Goal: Find specific page/section: Find specific page/section

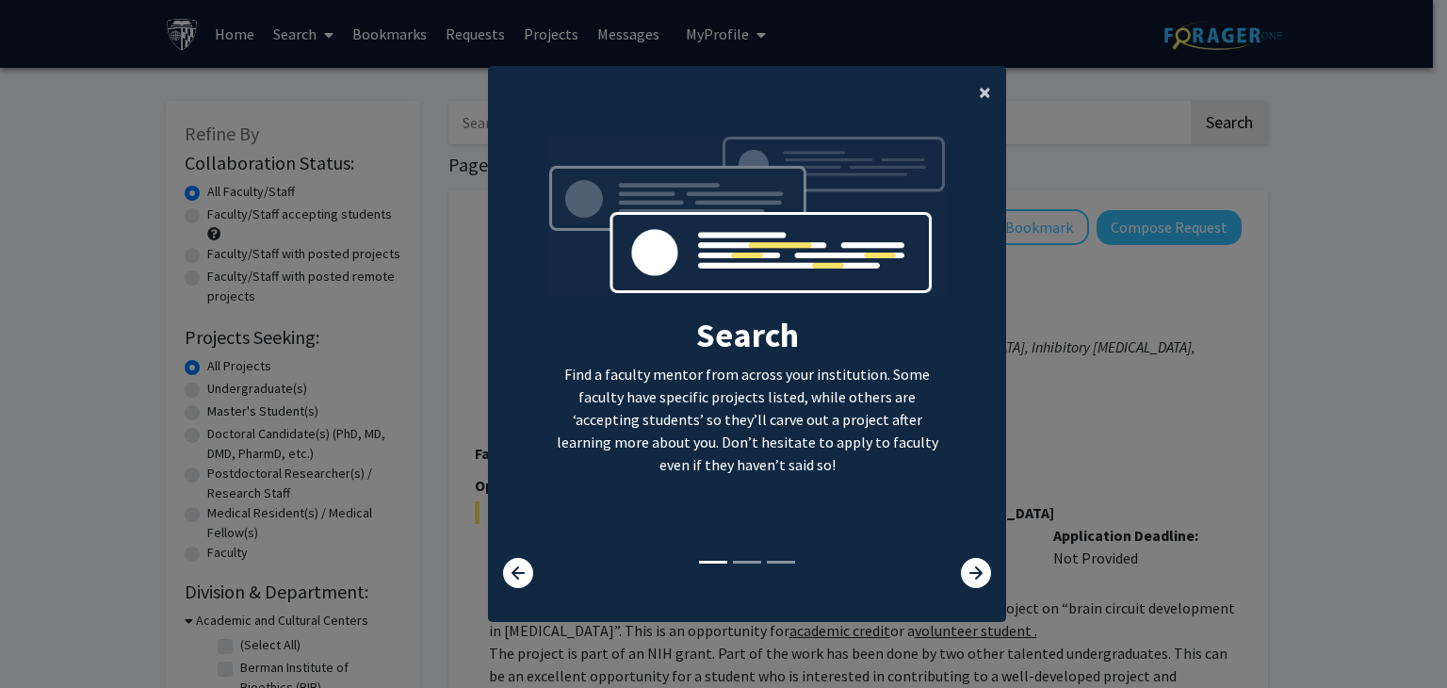
click at [979, 88] on span "×" at bounding box center [985, 91] width 12 height 29
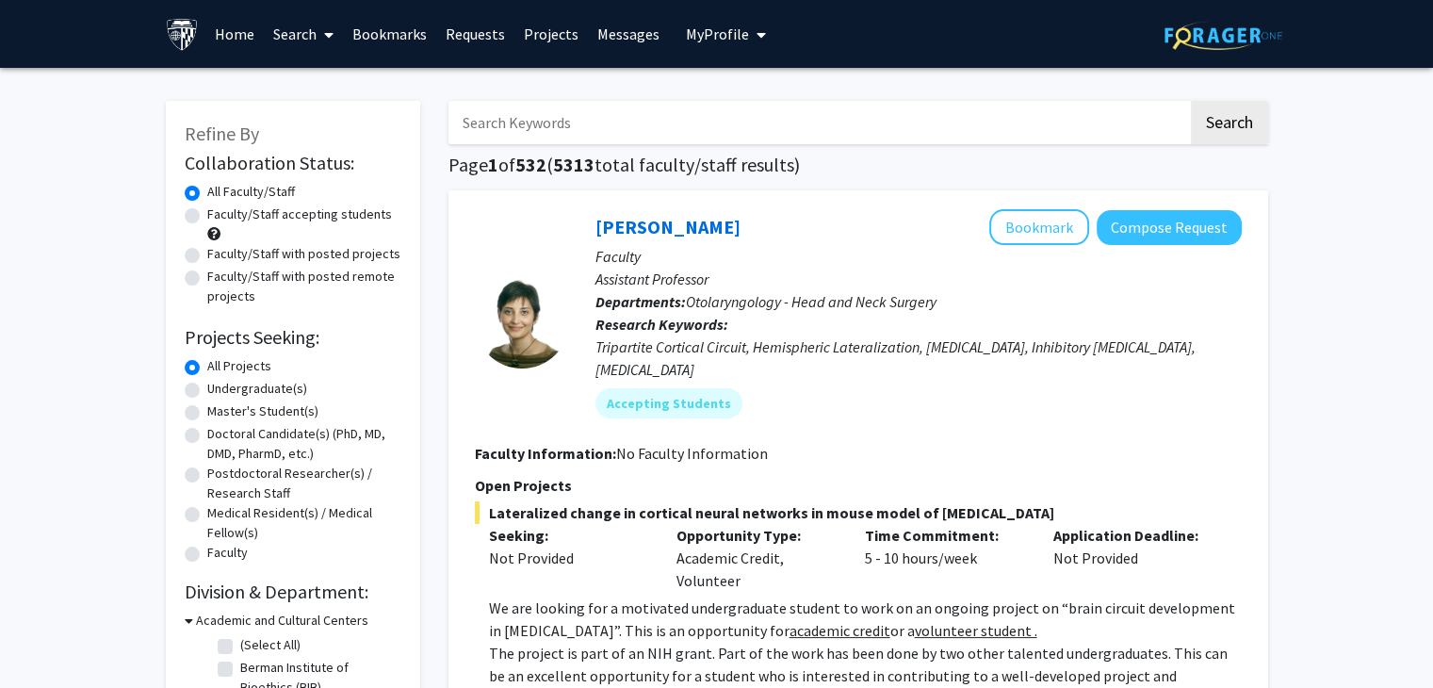
click at [716, 110] on input "Search Keywords" at bounding box center [819, 122] width 740 height 43
type input "konstantino"
click at [1191, 101] on button "Search" at bounding box center [1229, 122] width 77 height 43
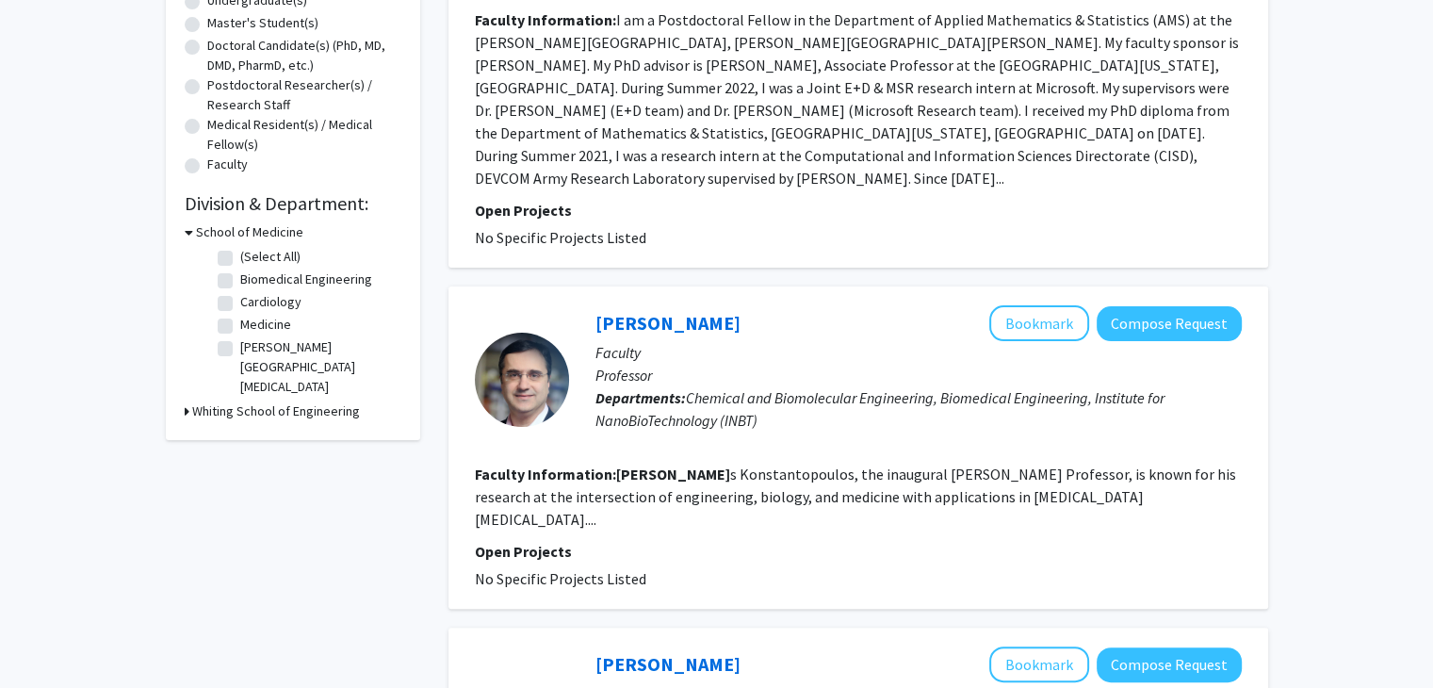
scroll to position [343, 0]
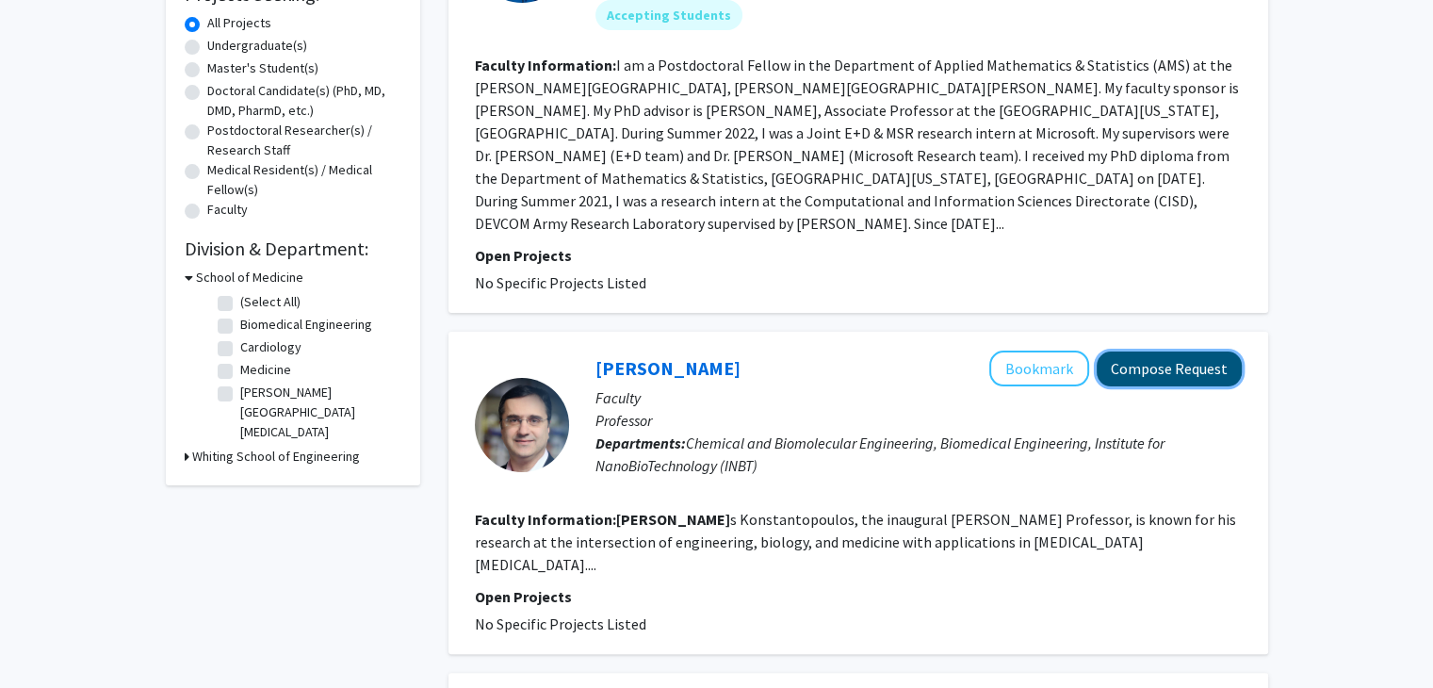
click at [1193, 351] on button "Compose Request" at bounding box center [1169, 368] width 145 height 35
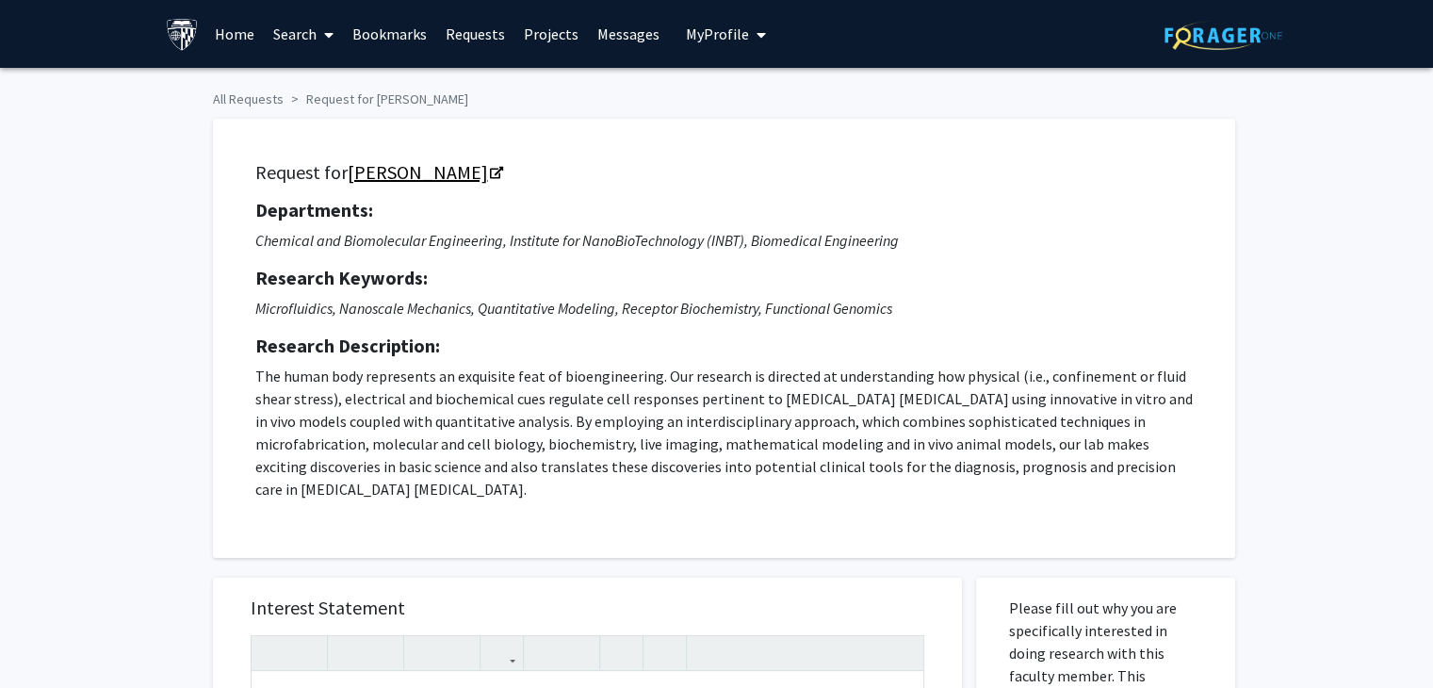
click at [486, 171] on link "[PERSON_NAME]" at bounding box center [425, 172] width 154 height 24
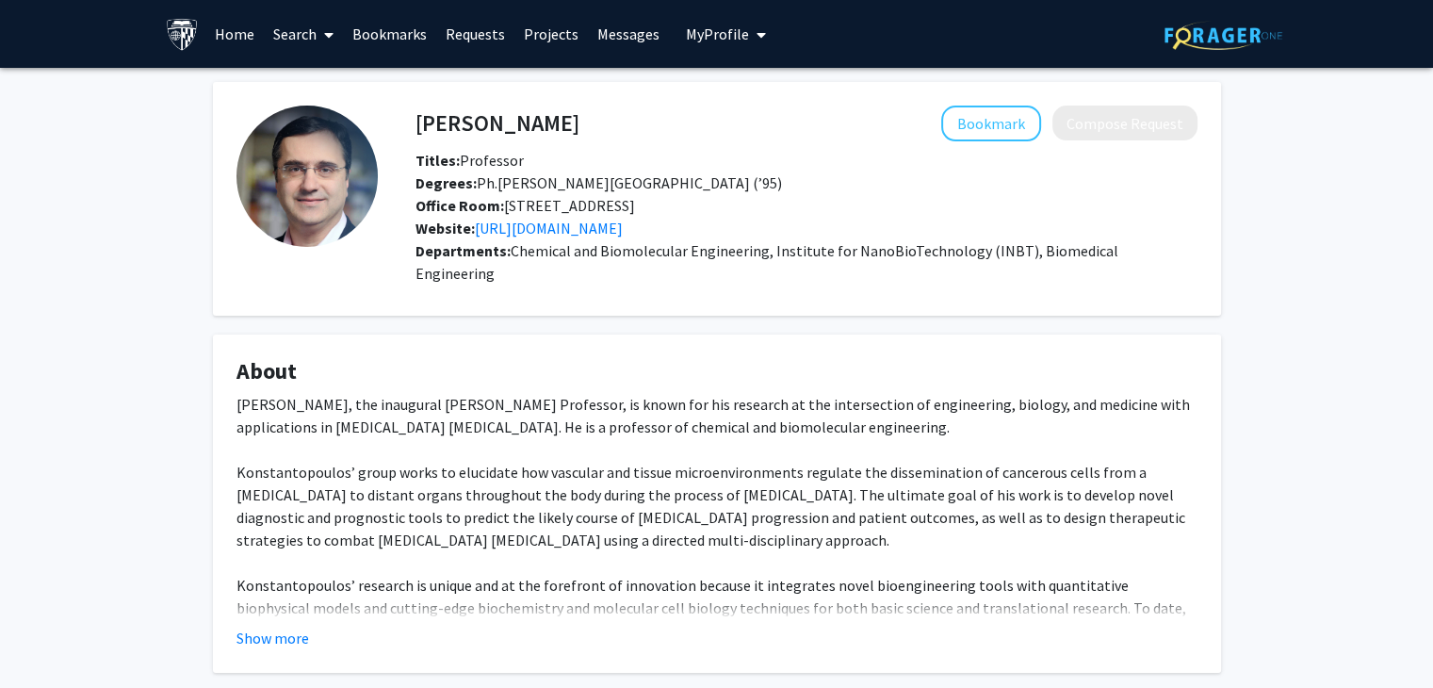
click at [533, 237] on div "Website: [URL][DOMAIN_NAME]" at bounding box center [806, 228] width 810 height 23
click at [550, 231] on link "https://kostaslab.johnshopkins.edu/" at bounding box center [549, 228] width 148 height 19
